Goal: Task Accomplishment & Management: Use online tool/utility

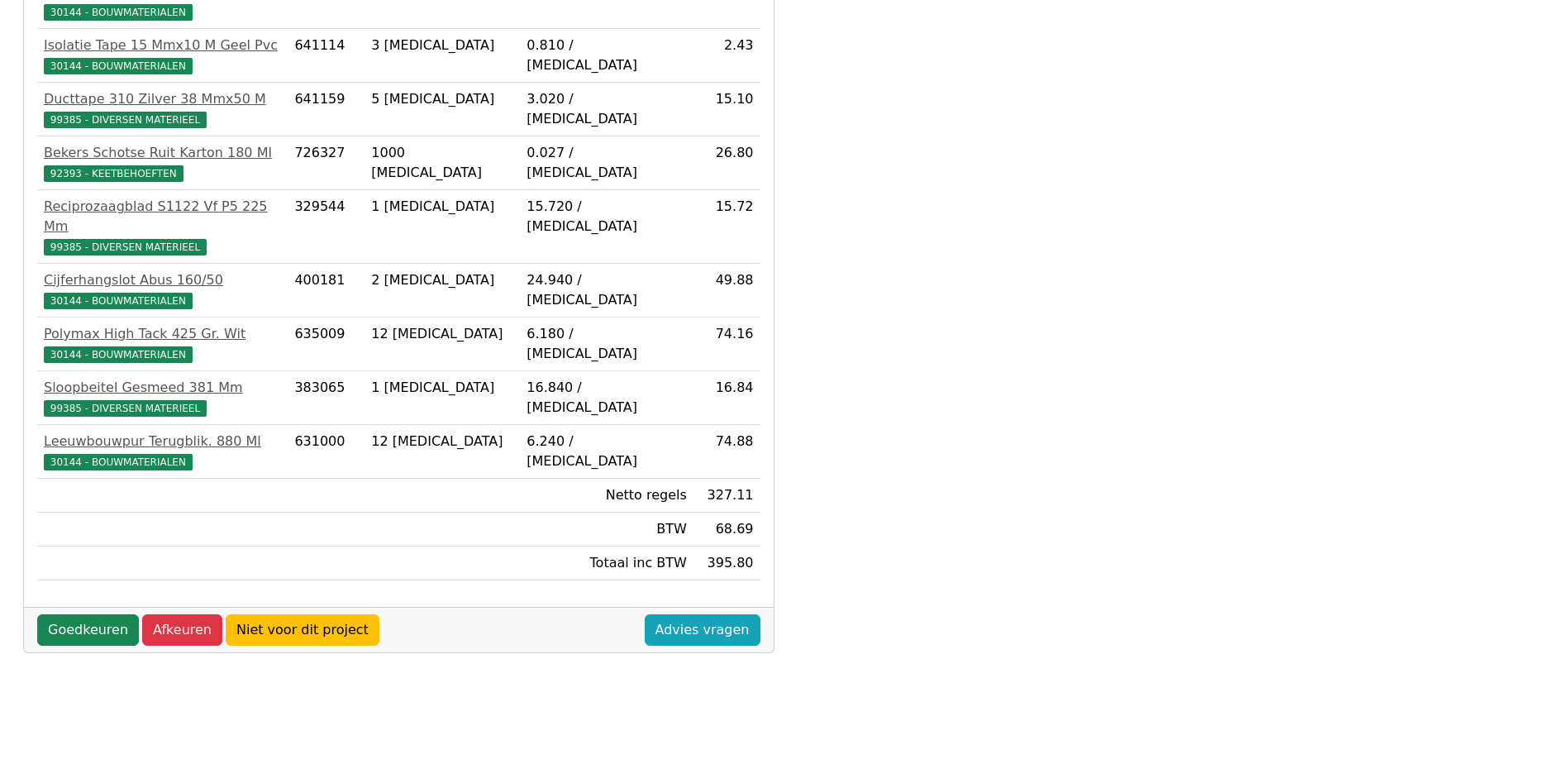
scroll to position [463, 0]
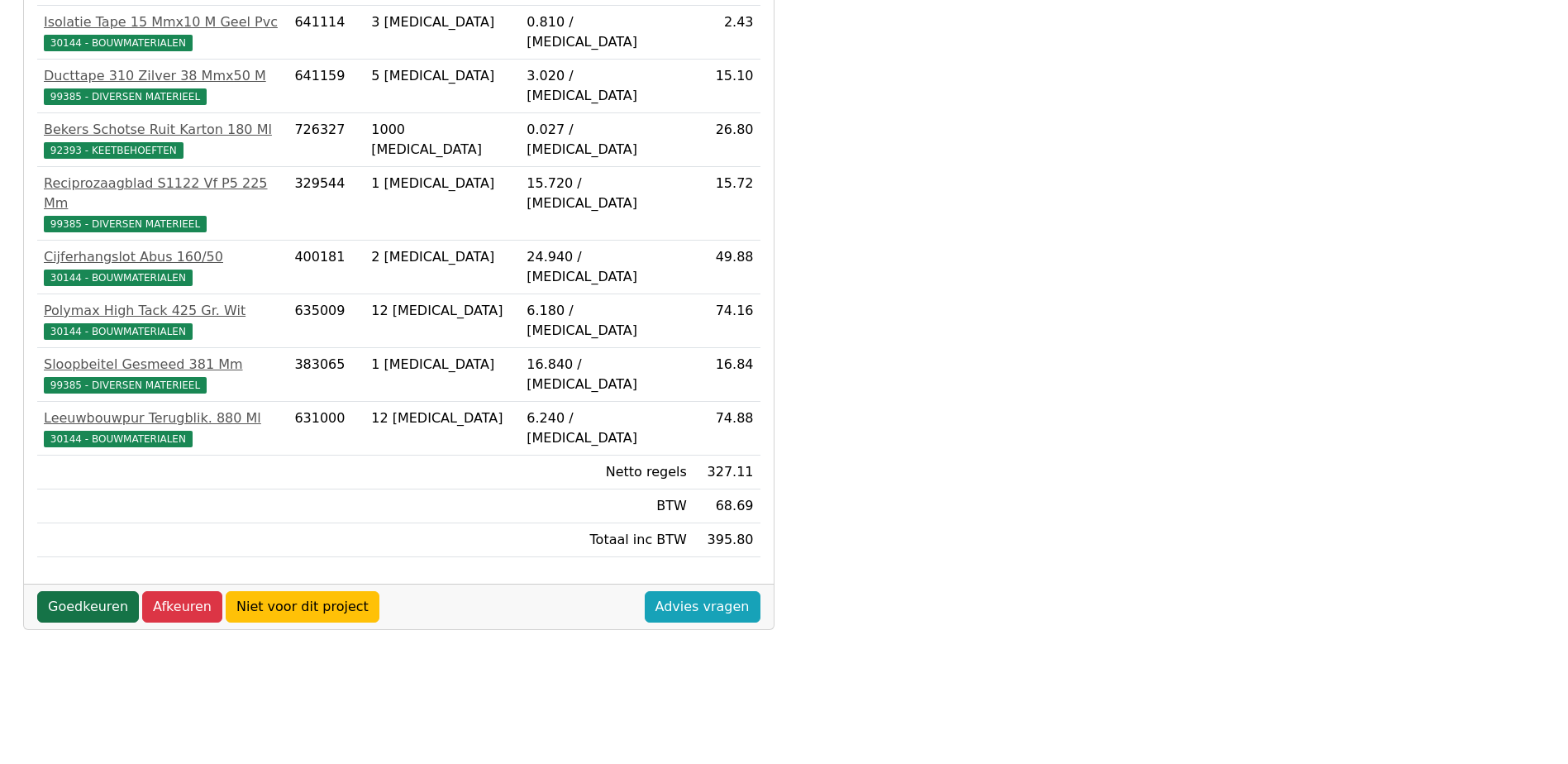
click at [59, 591] on link "Goedkeuren" at bounding box center [89, 607] width 102 height 31
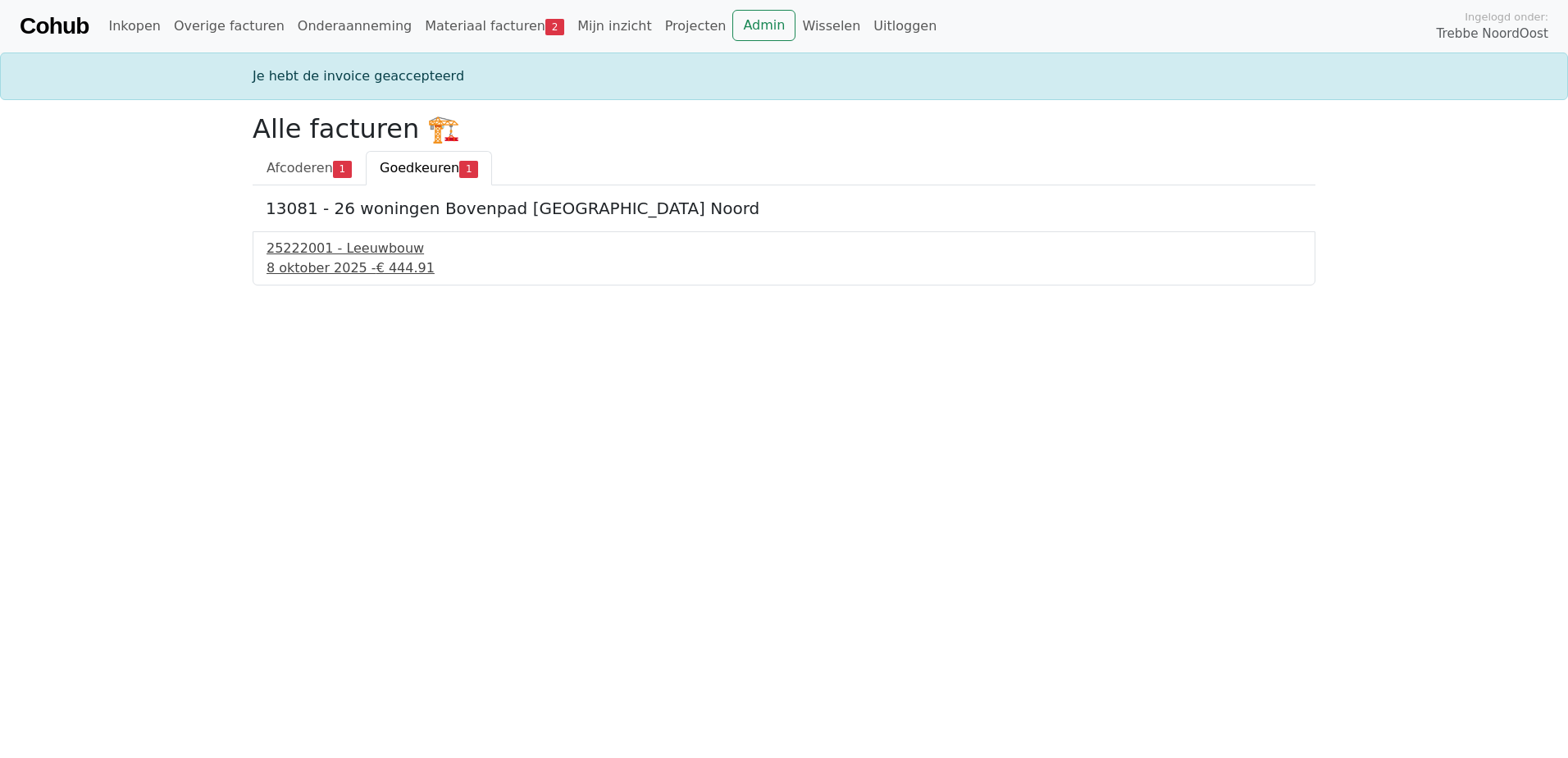
click at [384, 247] on div "25222001 - Leeuwbouw" at bounding box center [784, 249] width 1035 height 20
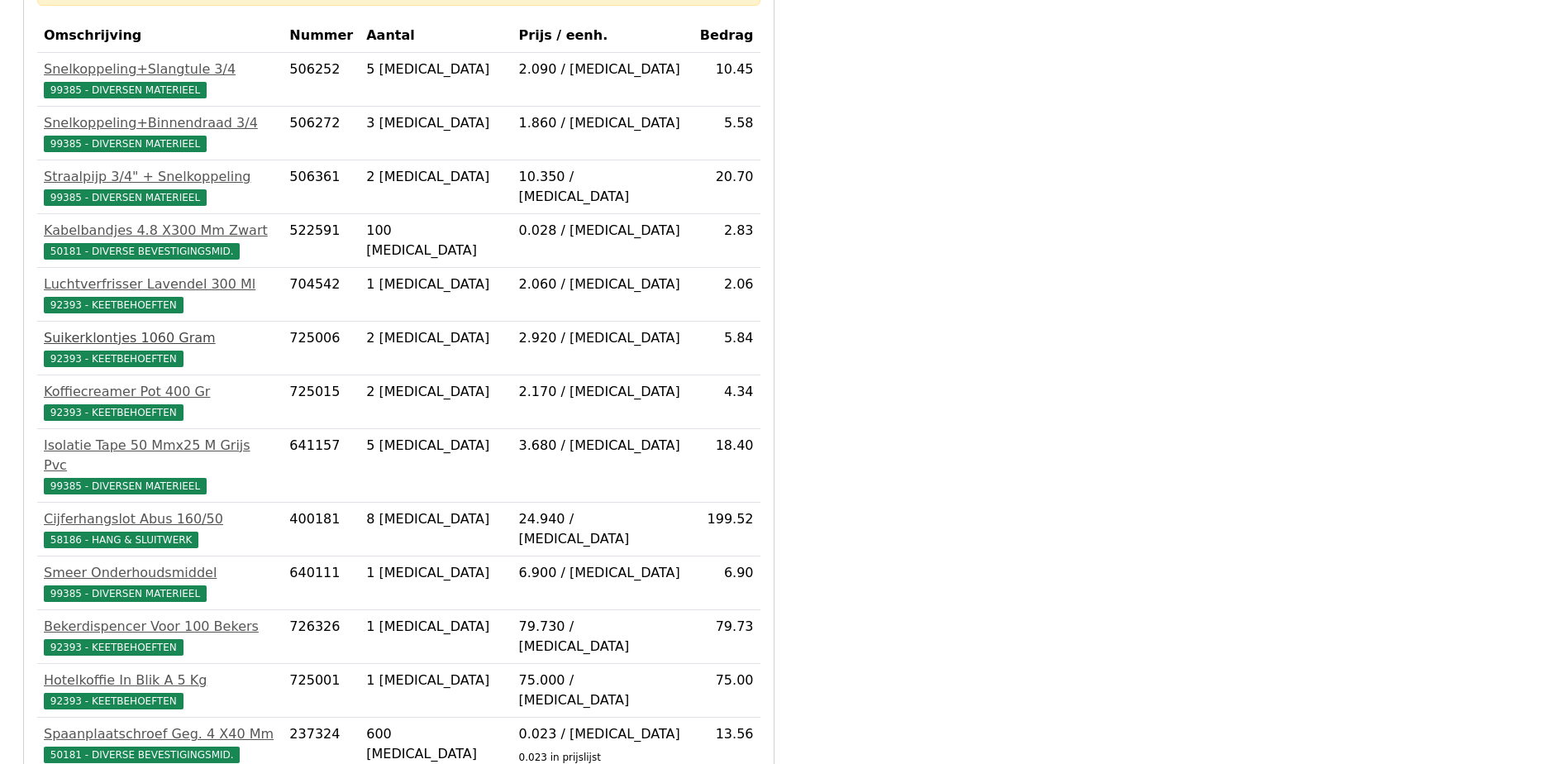
scroll to position [563, 0]
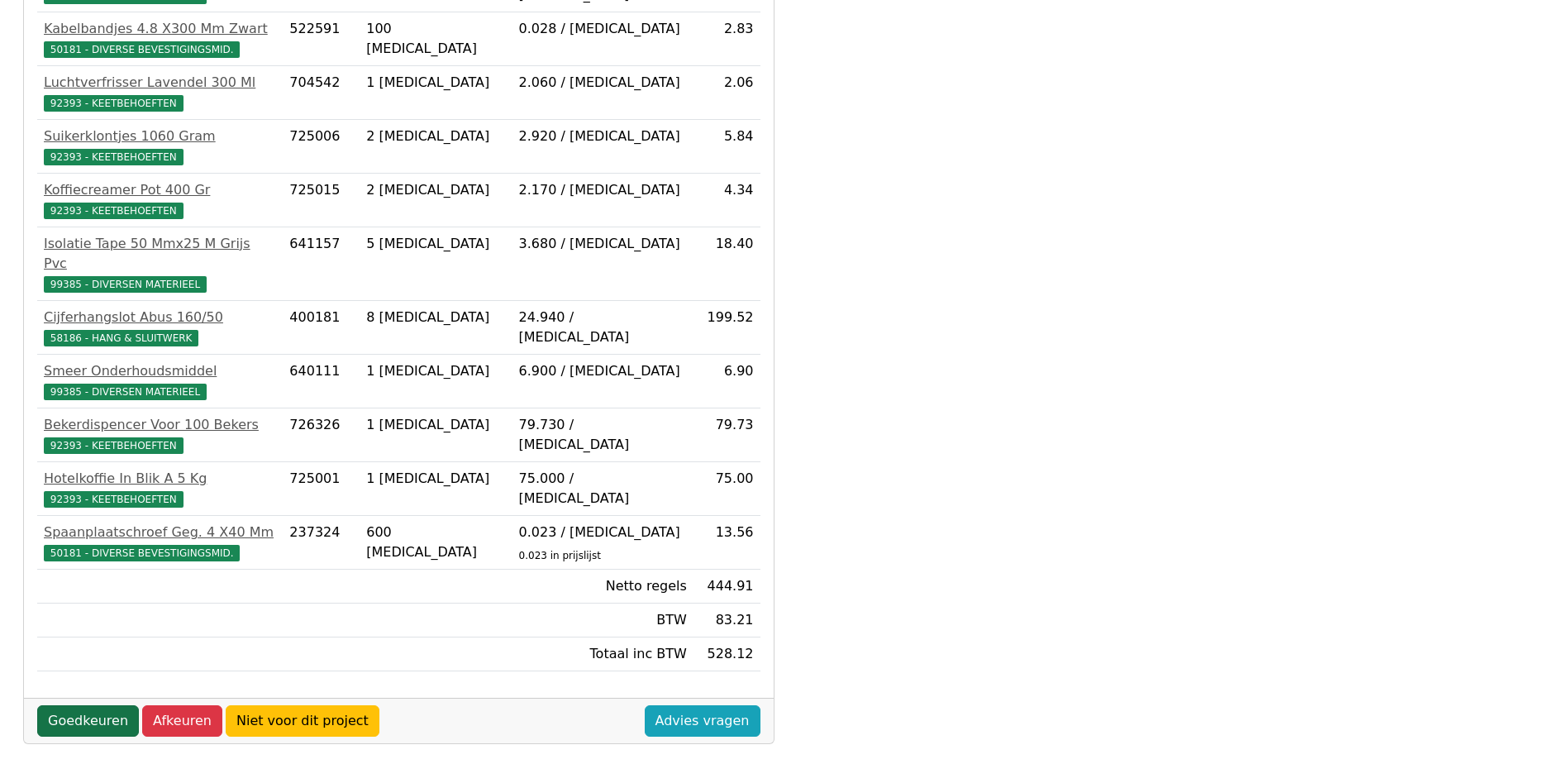
click at [75, 709] on link "Goedkeuren" at bounding box center [89, 720] width 102 height 31
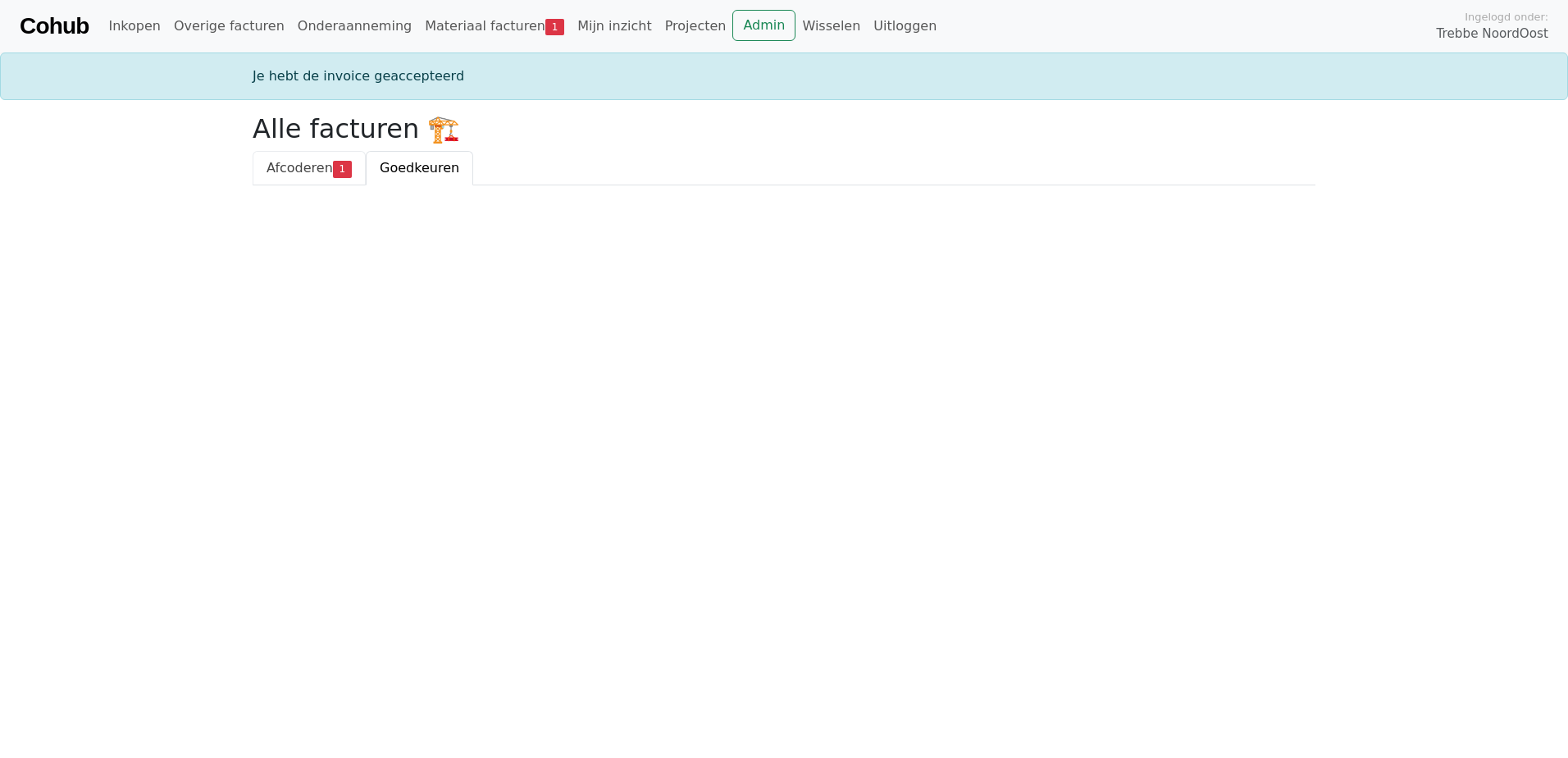
click at [309, 164] on span "Afcoderen" at bounding box center [299, 168] width 67 height 16
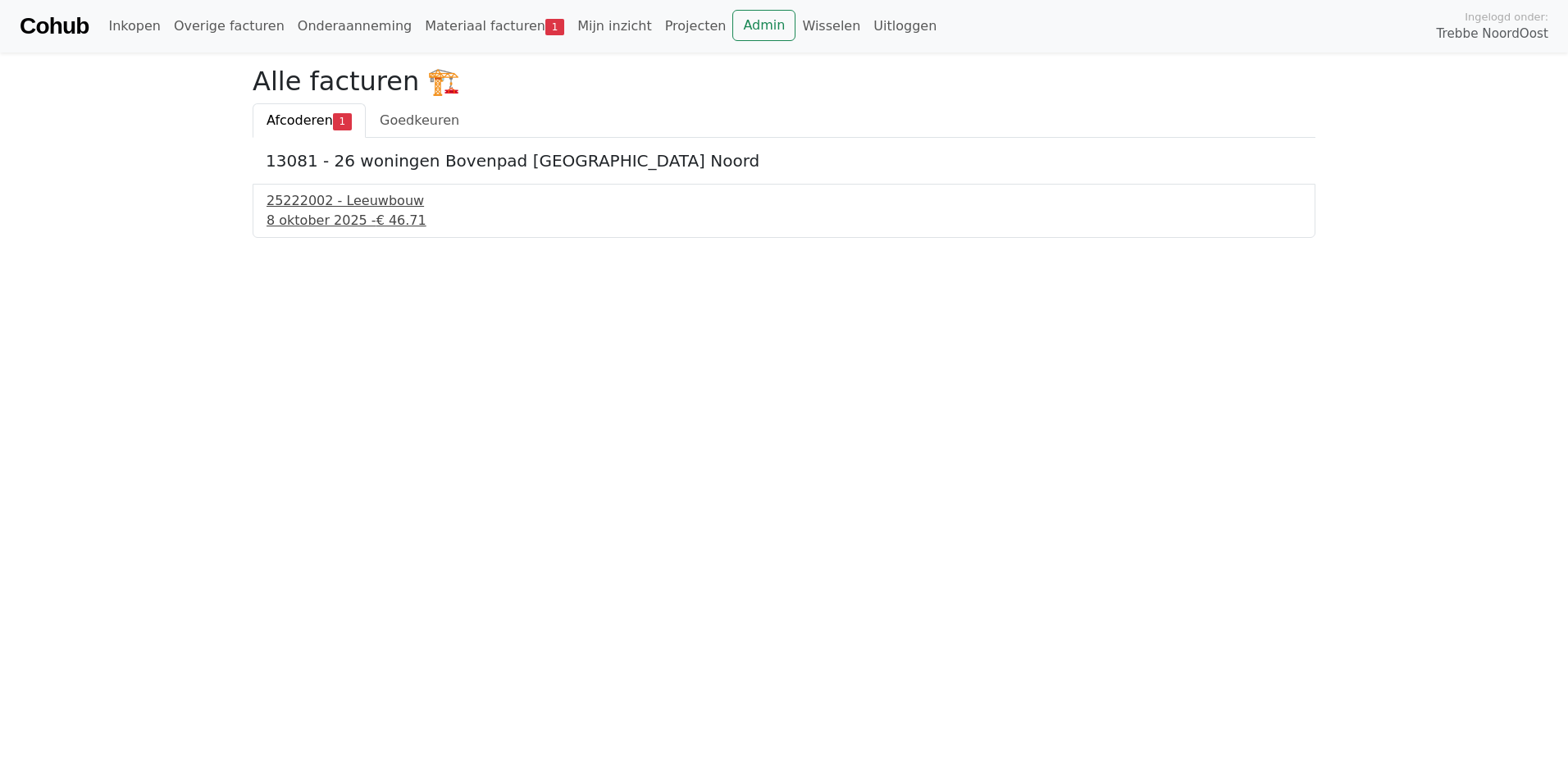
click at [328, 221] on div "8 oktober 2025 - € 46.71" at bounding box center [784, 221] width 1035 height 20
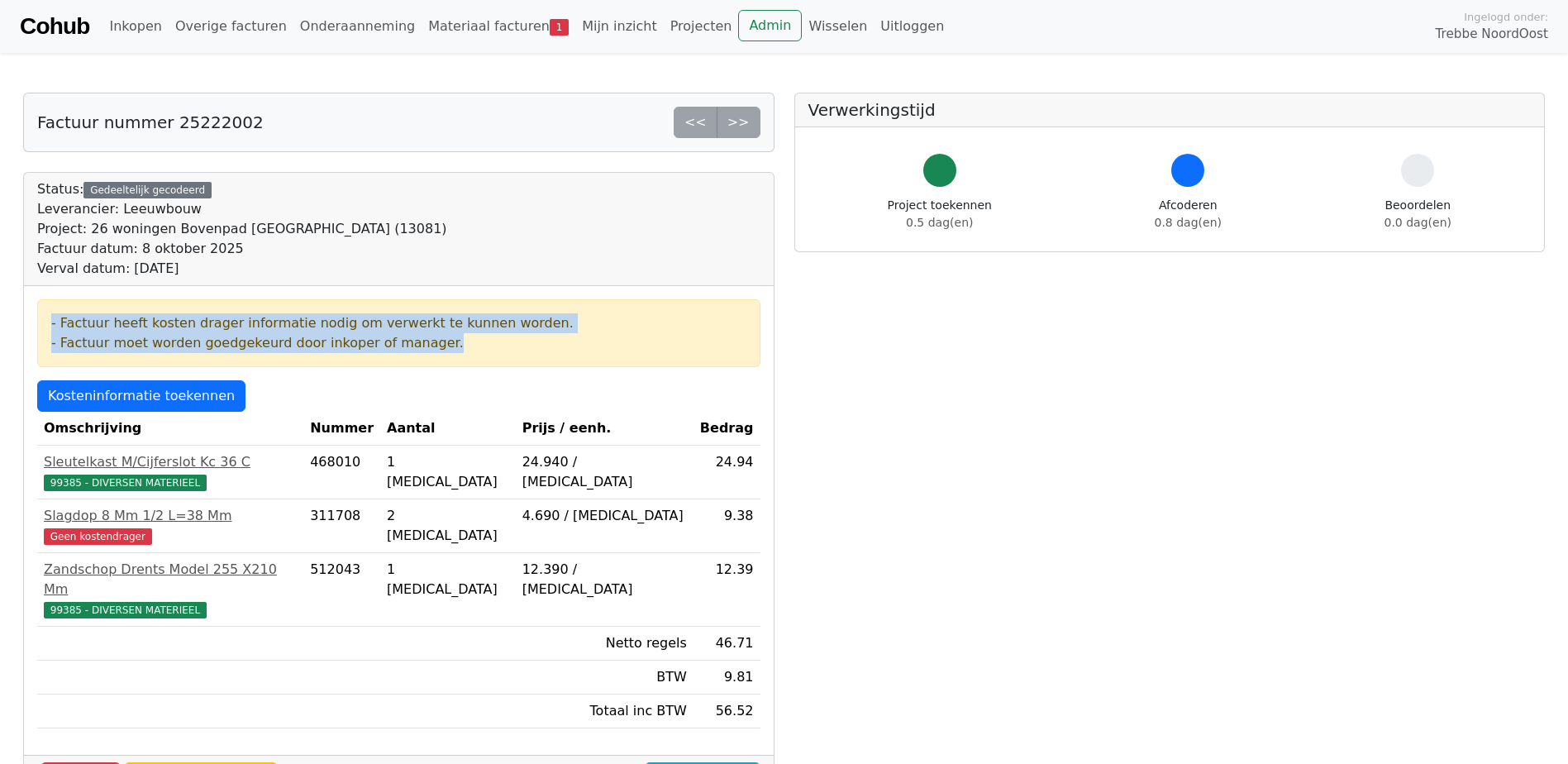
drag, startPoint x: 462, startPoint y: 352, endPoint x: 26, endPoint y: 310, distance: 438.0
click at [26, 310] on div "- Factuur heeft kosten drager informatie nodig om verwerkt te kunnen worden. - …" at bounding box center [399, 521] width 750 height 469
drag, startPoint x: 26, startPoint y: 310, endPoint x: 87, endPoint y: 327, distance: 63.3
click at [87, 327] on div "- Factuur heeft kosten drager informatie nodig om verwerkt te kunnen worden." at bounding box center [398, 323] width 695 height 20
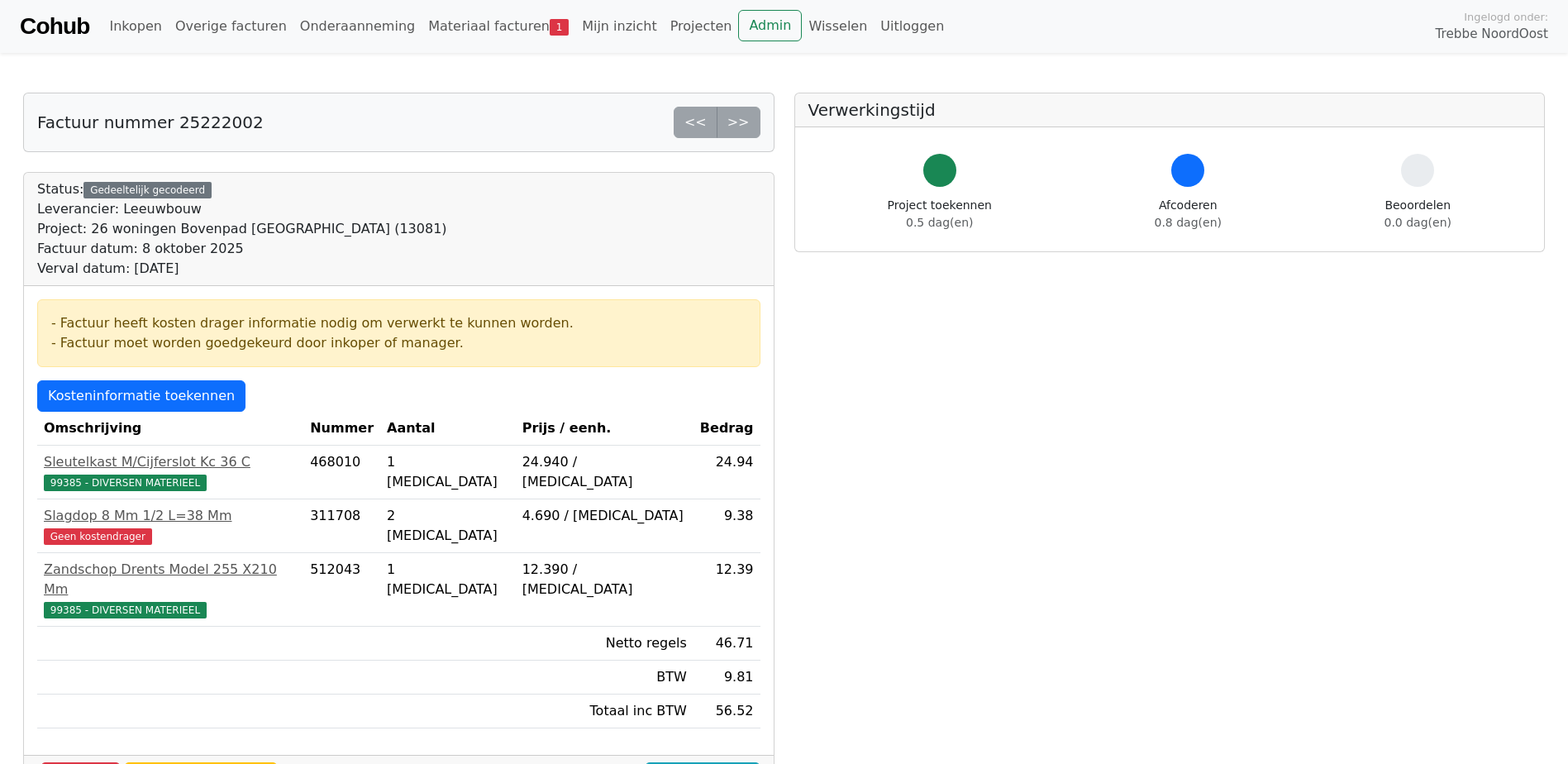
click at [44, 324] on div "- Factuur heeft kosten drager informatie nodig om verwerkt te kunnen worden. - …" at bounding box center [399, 334] width 724 height 68
drag, startPoint x: 106, startPoint y: 396, endPoint x: 148, endPoint y: 393, distance: 42.1
click at [105, 396] on link "Kosteninformatie toekennen" at bounding box center [141, 395] width 208 height 31
click at [106, 391] on link "Kosteninformatie toekennen" at bounding box center [141, 395] width 208 height 31
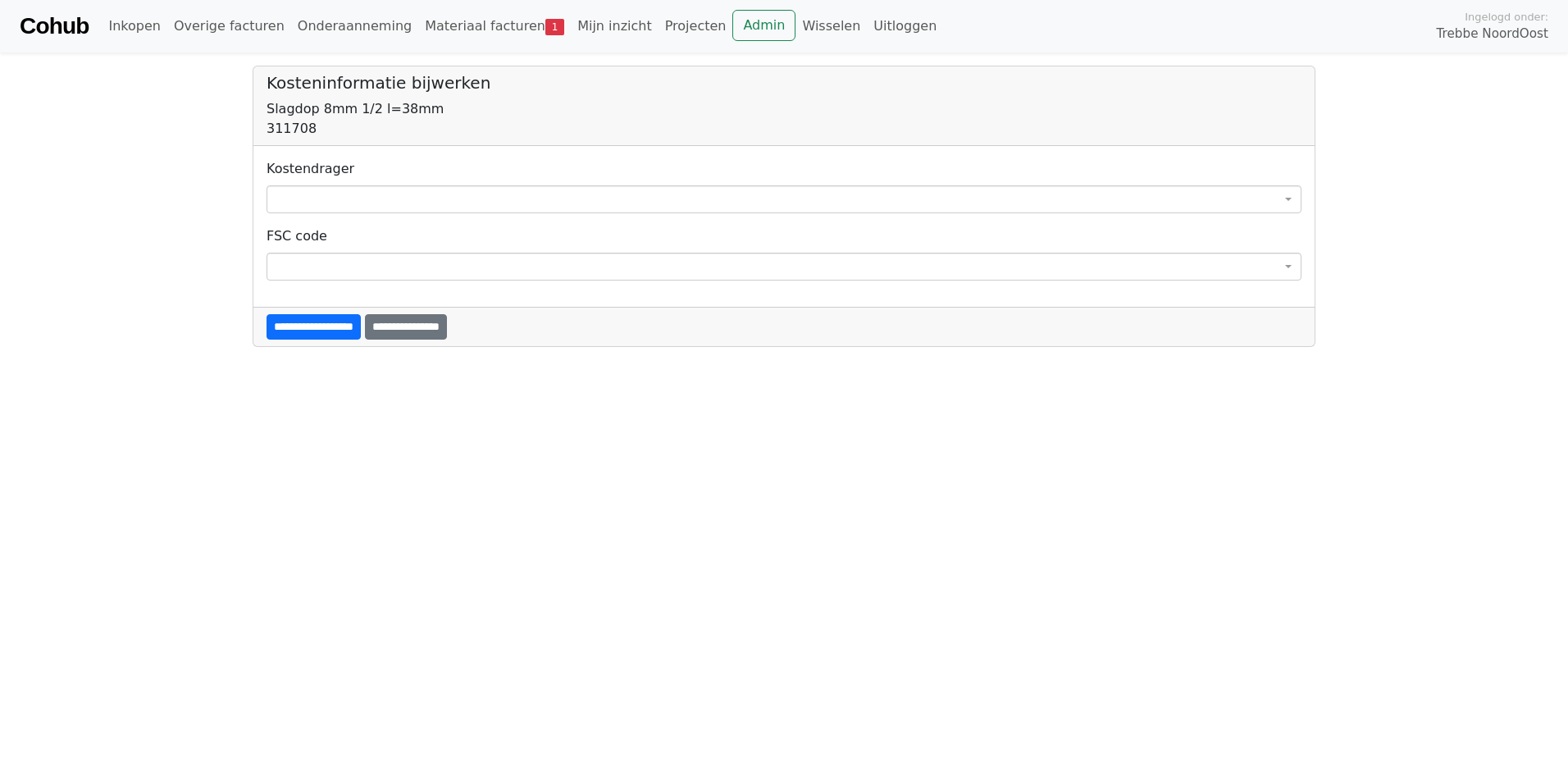
click at [303, 192] on span at bounding box center [784, 199] width 1035 height 28
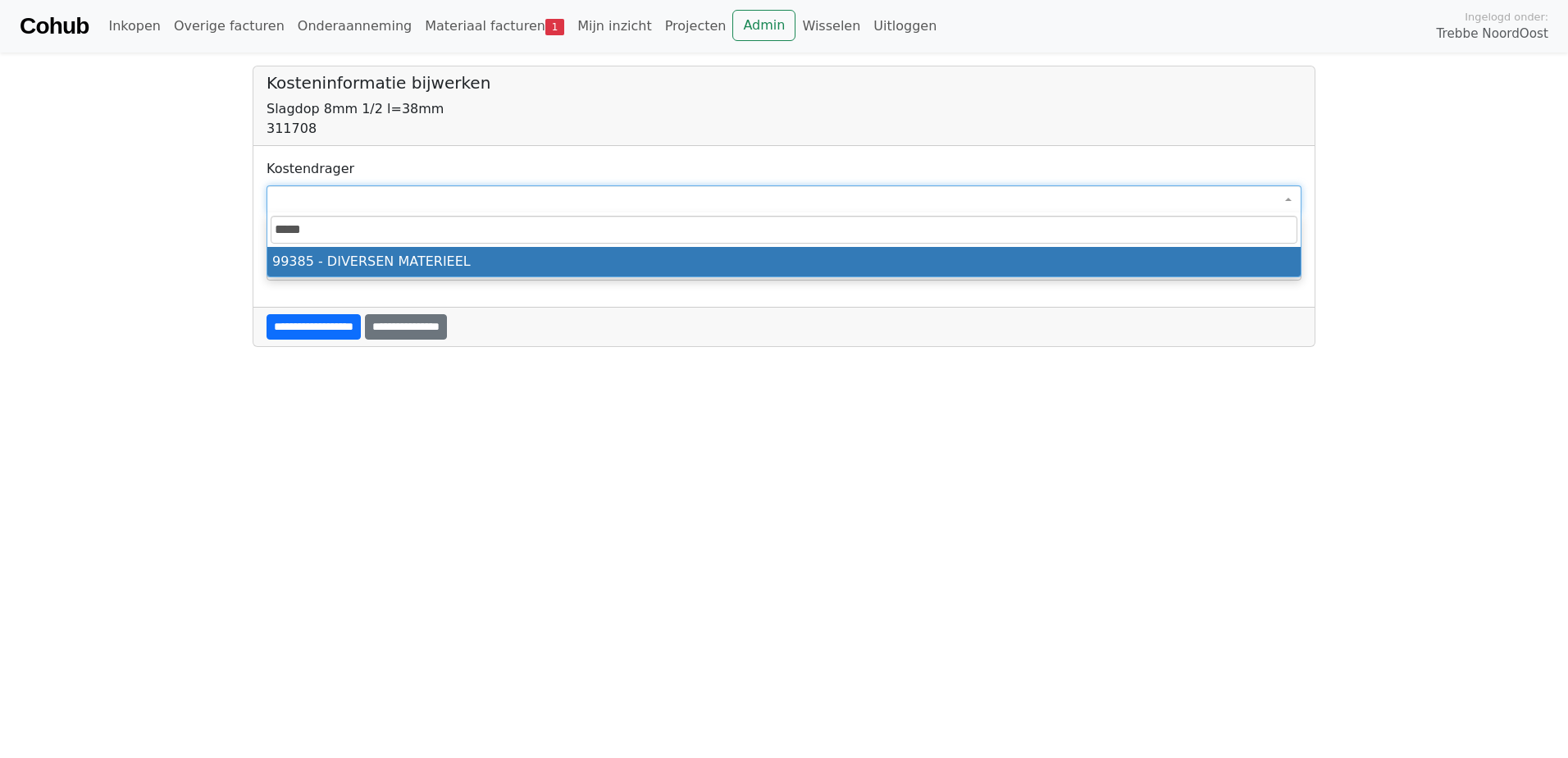
type input "*****"
select select "****"
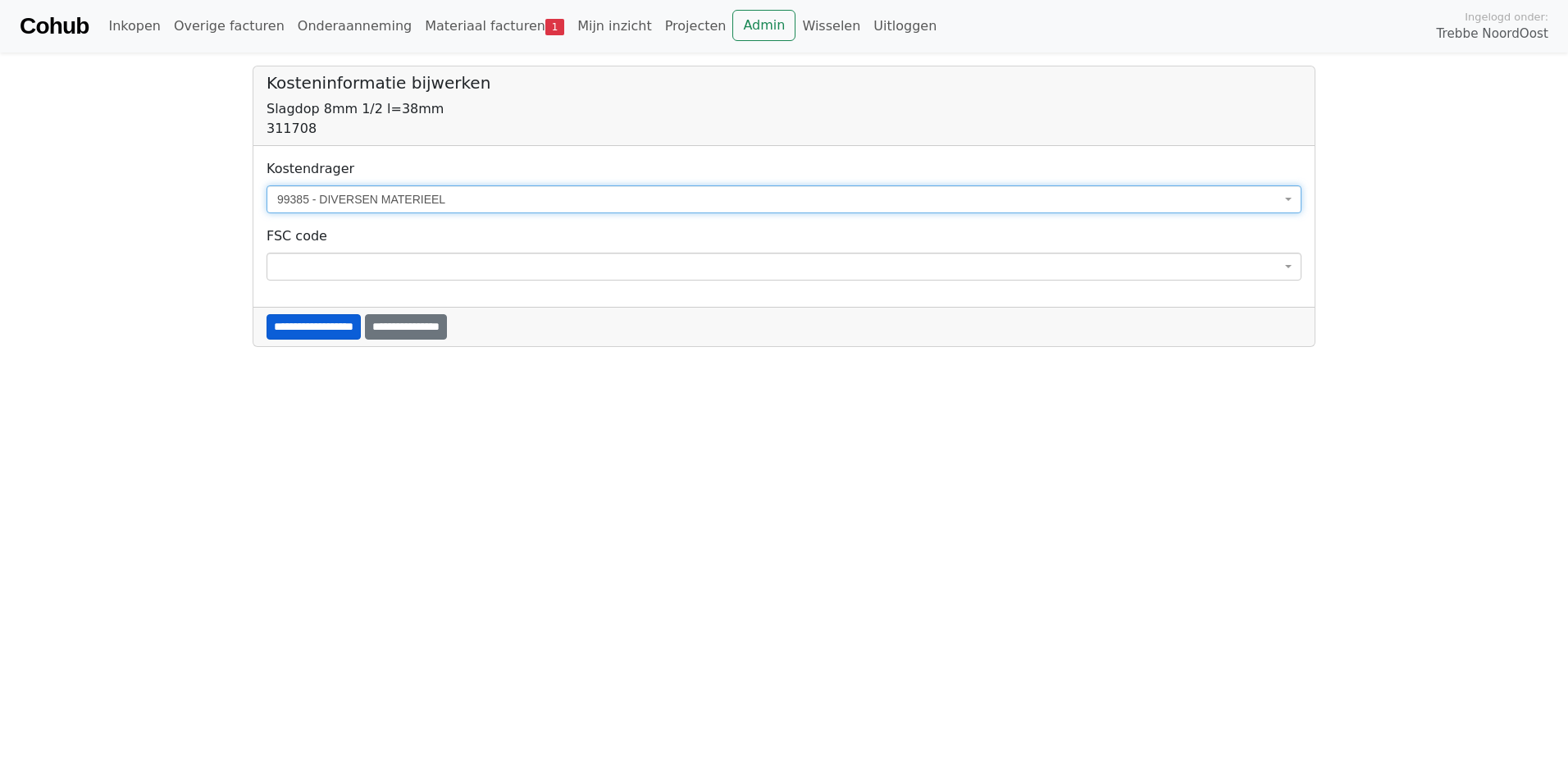
click at [317, 336] on input "**********" at bounding box center [313, 327] width 94 height 26
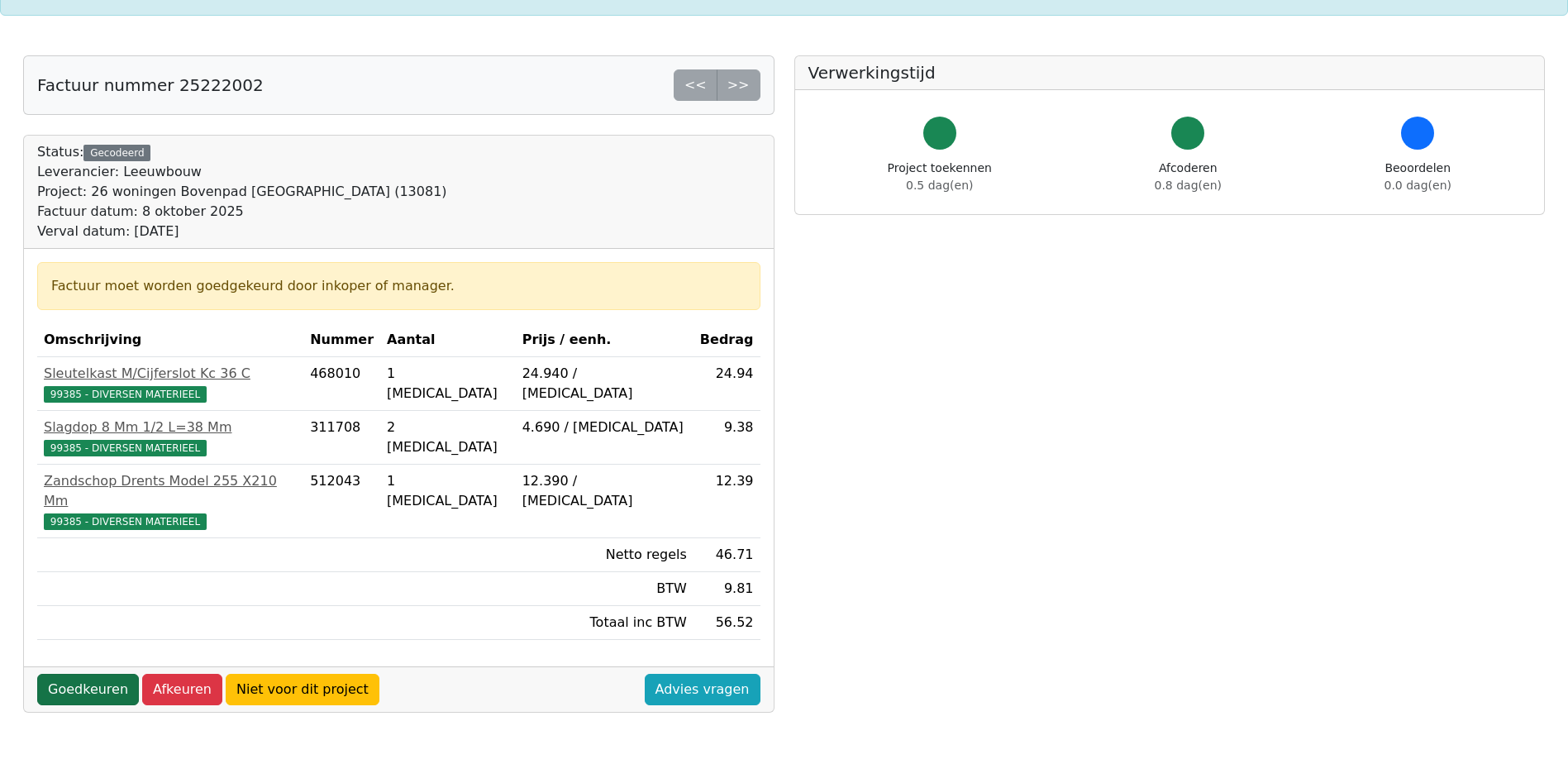
scroll to position [166, 0]
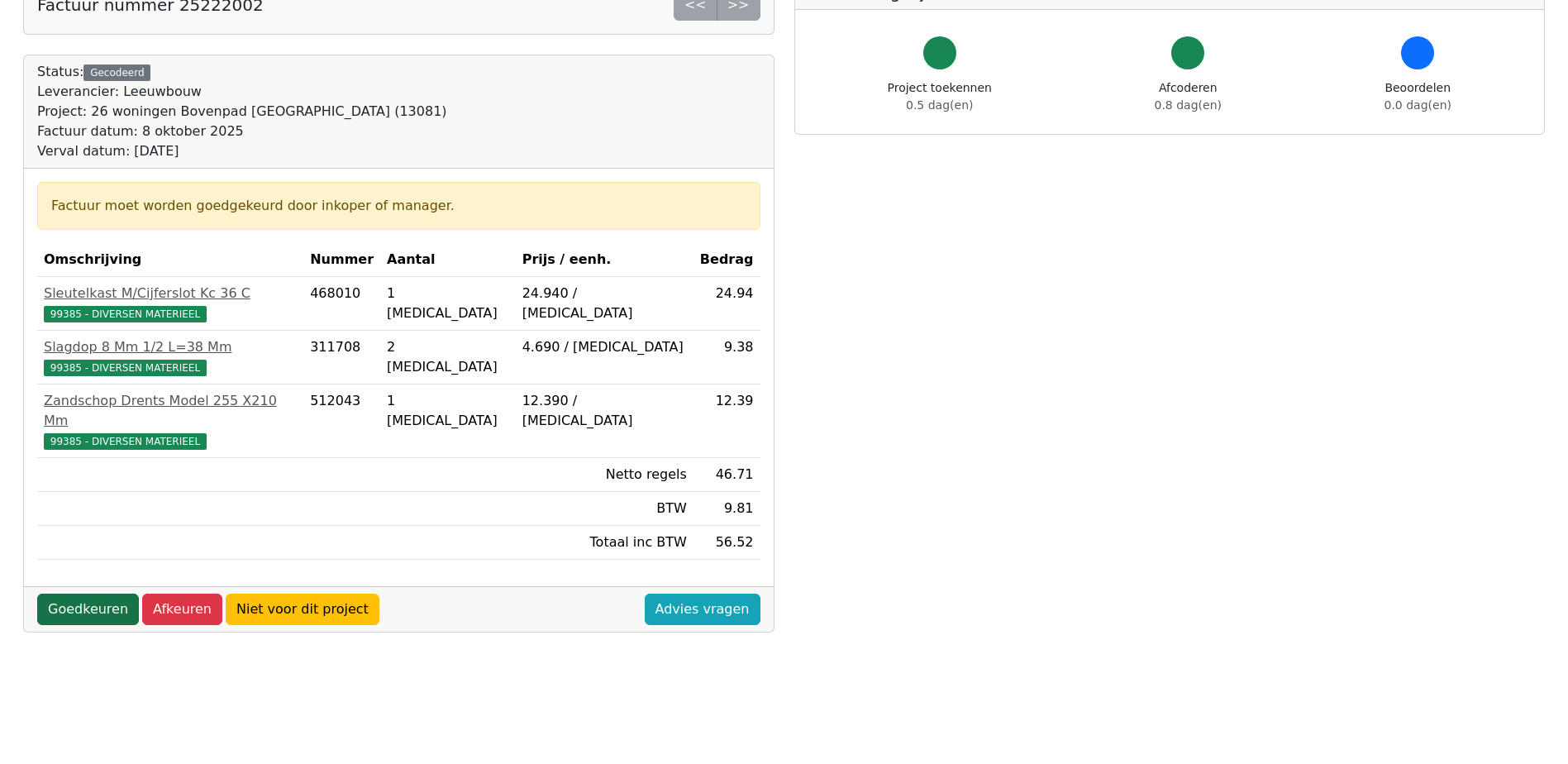
click at [97, 594] on link "Goedkeuren" at bounding box center [89, 609] width 102 height 31
